Goal: Transaction & Acquisition: Download file/media

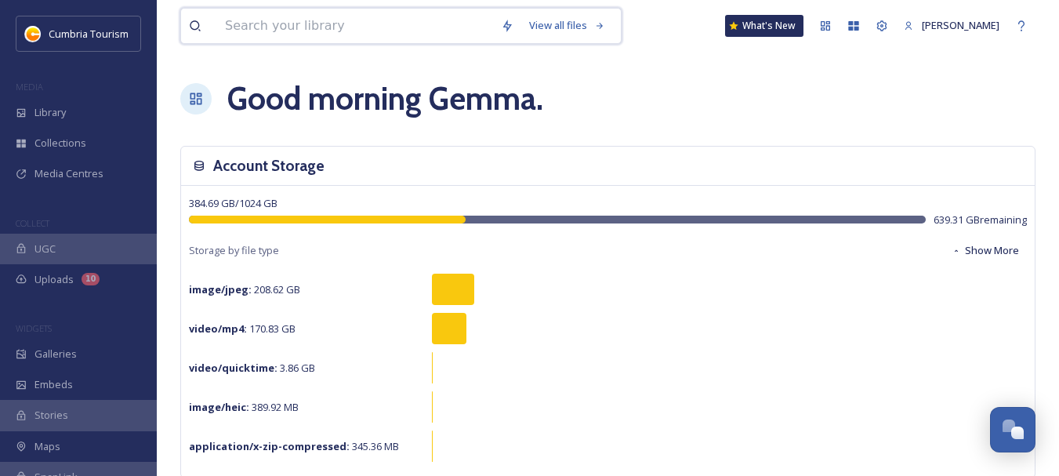
click at [394, 28] on input at bounding box center [355, 26] width 276 height 34
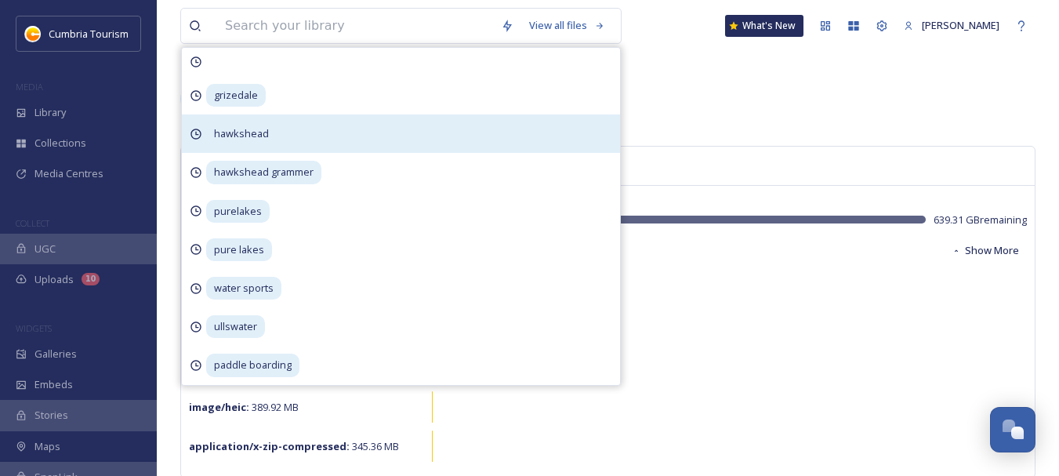
click at [218, 107] on span "hawkshead" at bounding box center [236, 95] width 60 height 23
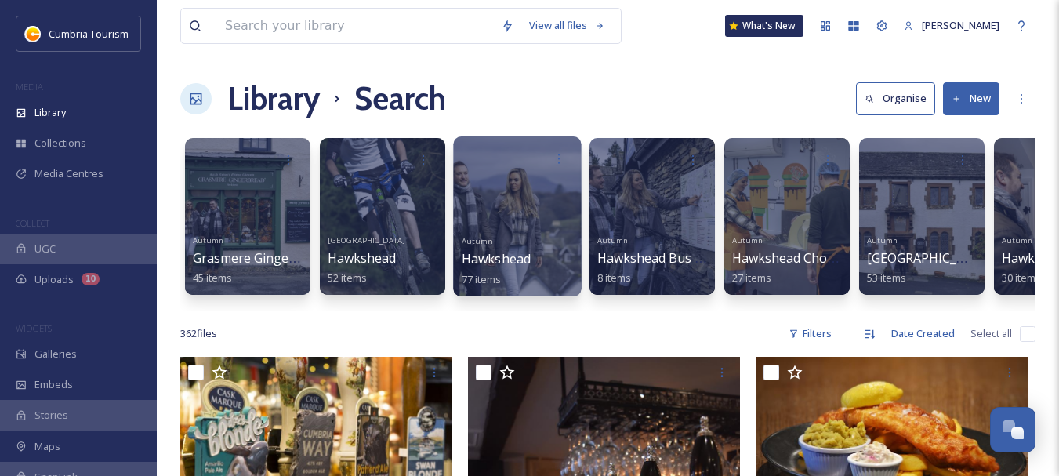
click at [545, 205] on div at bounding box center [517, 216] width 128 height 160
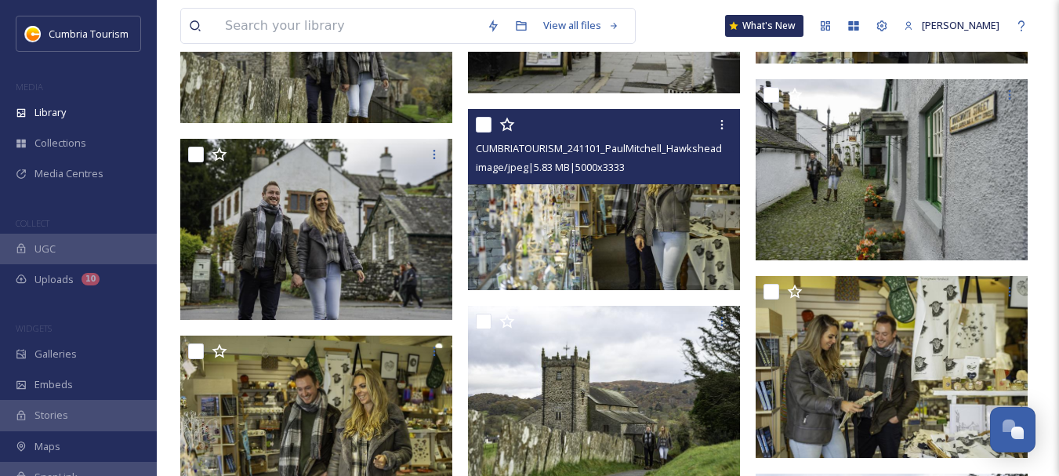
scroll to position [3286, 0]
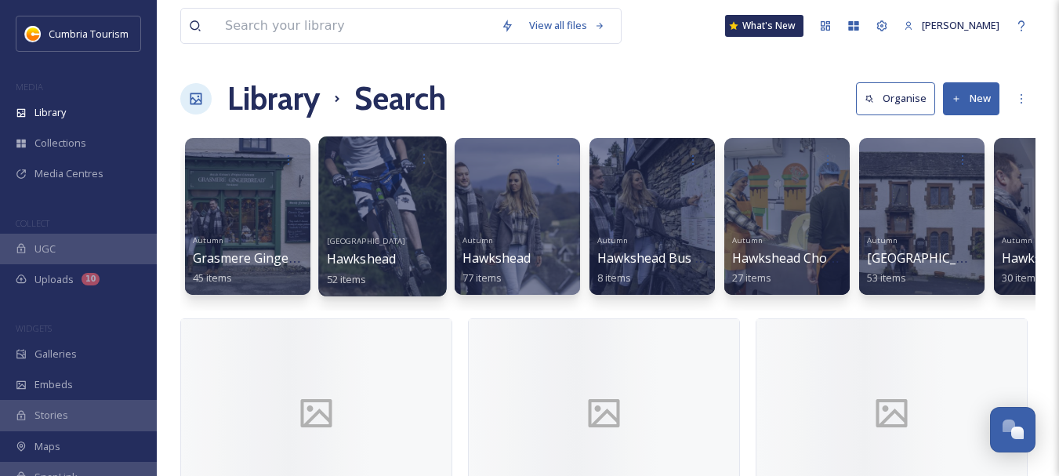
click at [400, 214] on div at bounding box center [382, 216] width 128 height 160
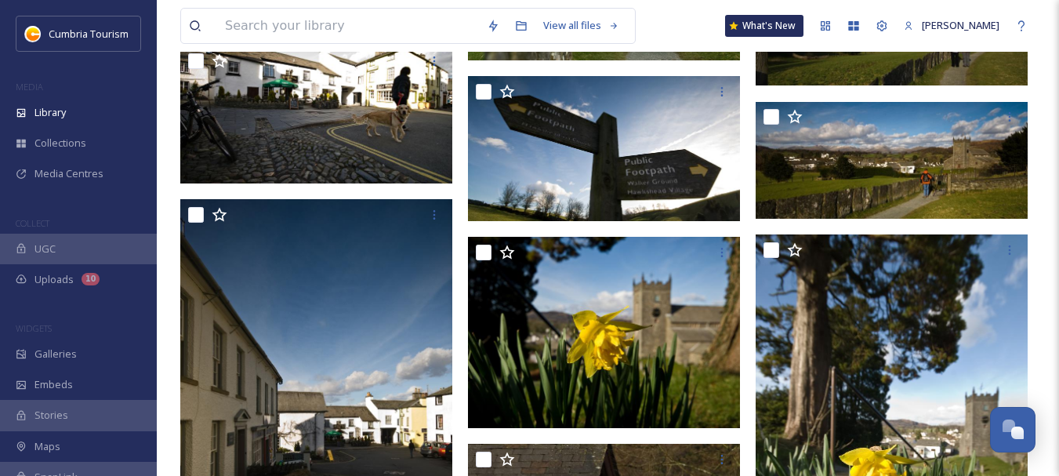
scroll to position [2398, 0]
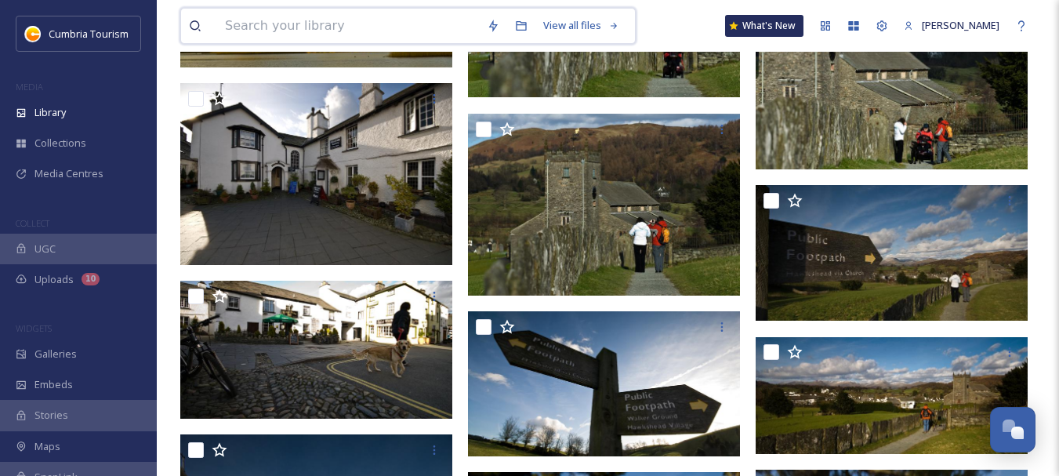
click at [384, 34] on input at bounding box center [348, 26] width 262 height 34
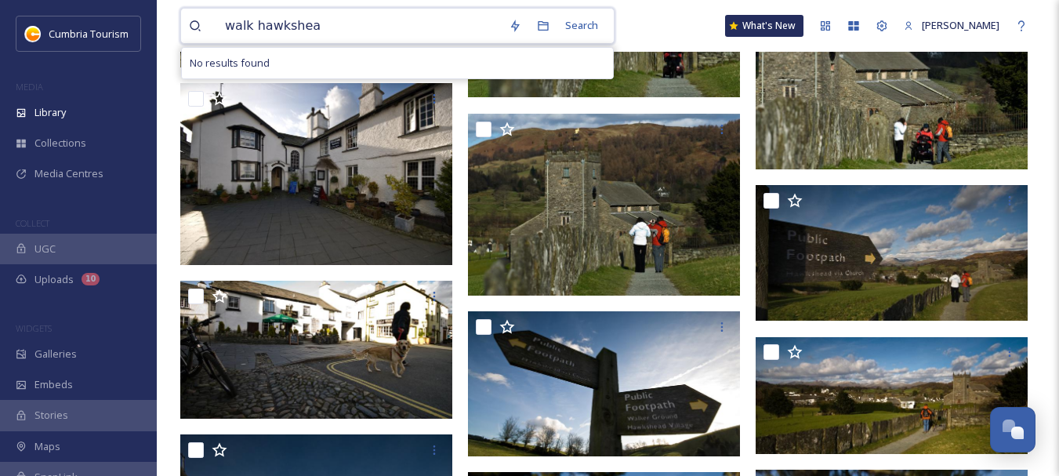
type input "walk hawkshead"
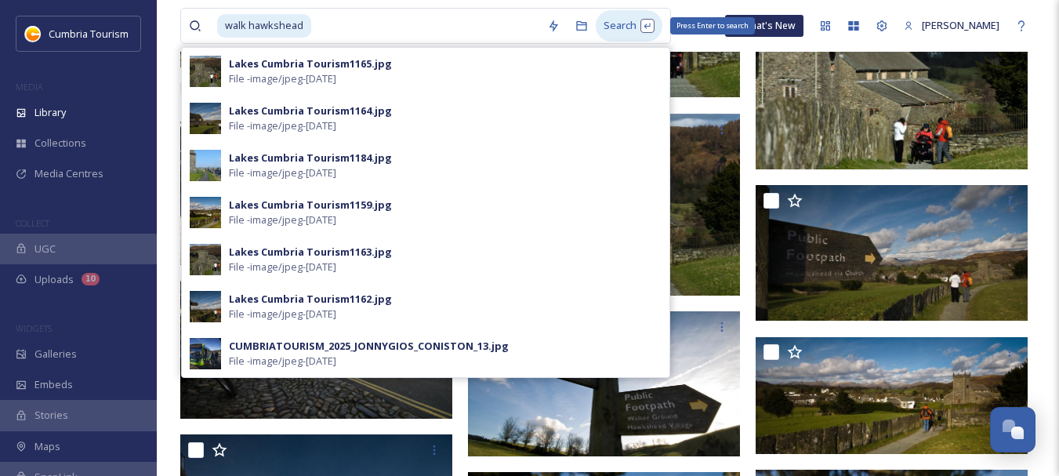
click at [611, 26] on div "Search Press Enter to search" at bounding box center [629, 25] width 67 height 31
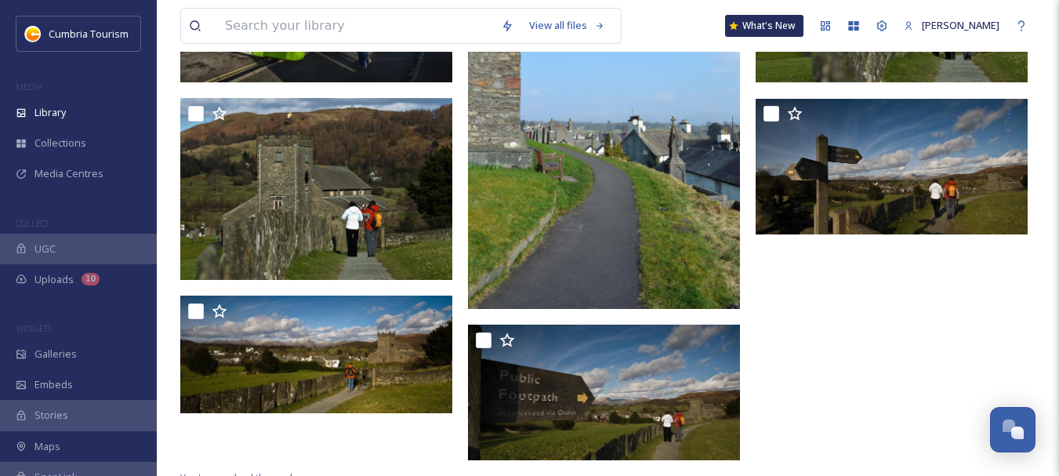
scroll to position [303, 0]
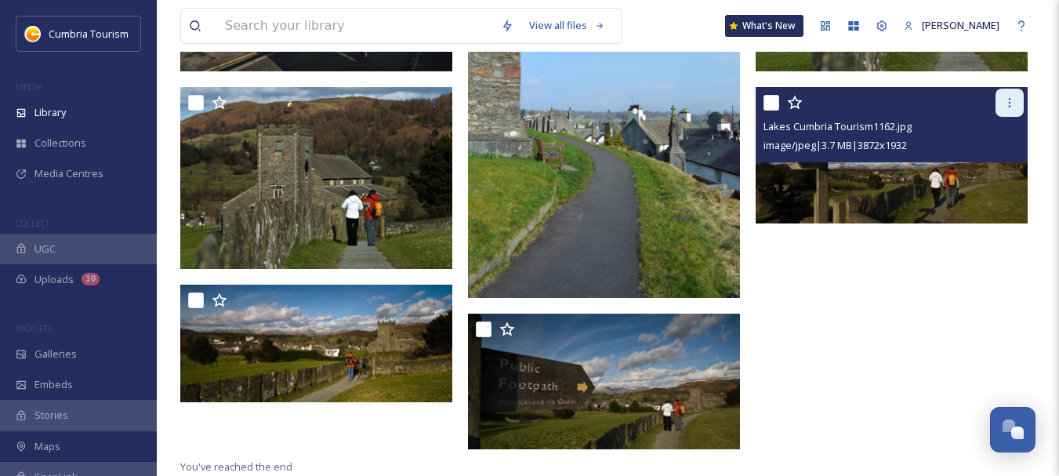
click at [1014, 101] on icon at bounding box center [1009, 102] width 13 height 13
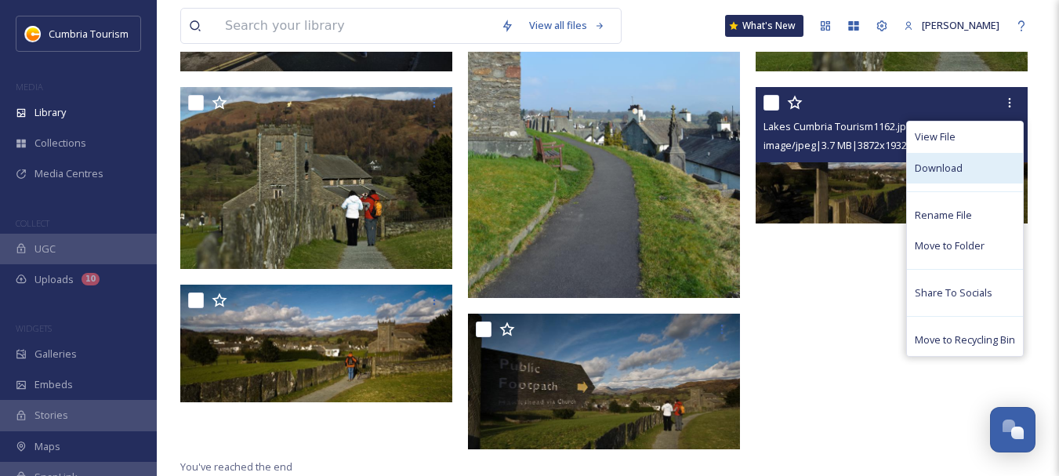
click at [945, 172] on span "Download" at bounding box center [939, 168] width 48 height 15
